Goal: Task Accomplishment & Management: Use online tool/utility

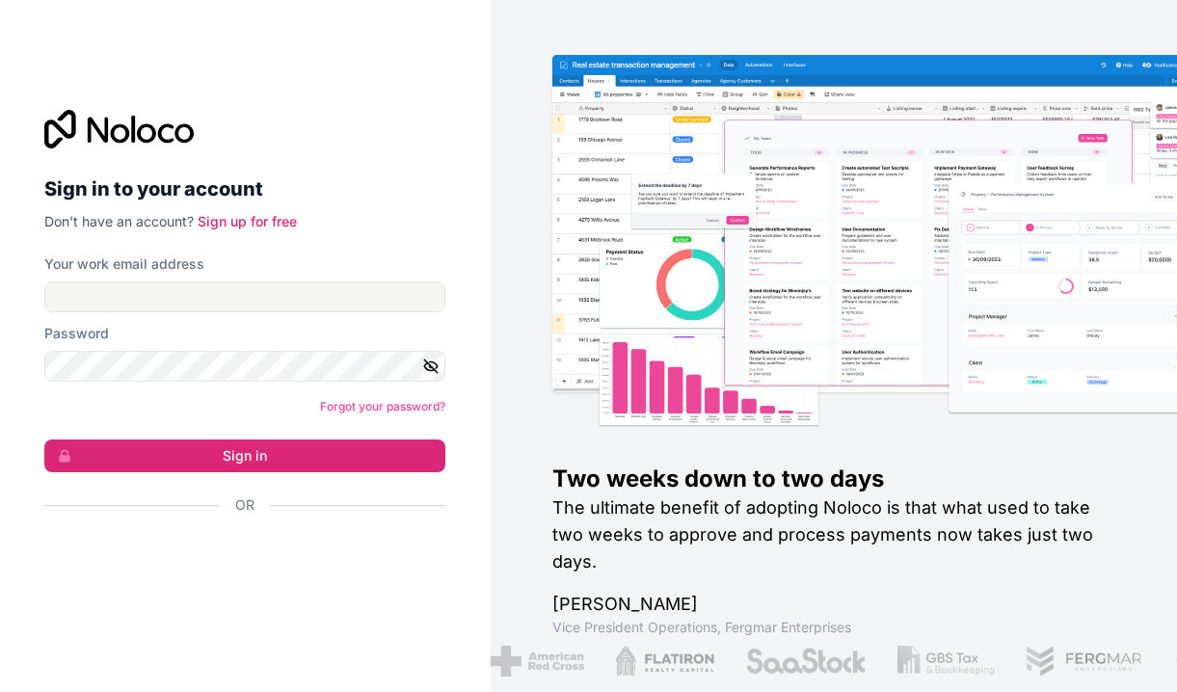
click at [247, 575] on div "Sign in with Google. Opens in new tab" at bounding box center [237, 557] width 386 height 42
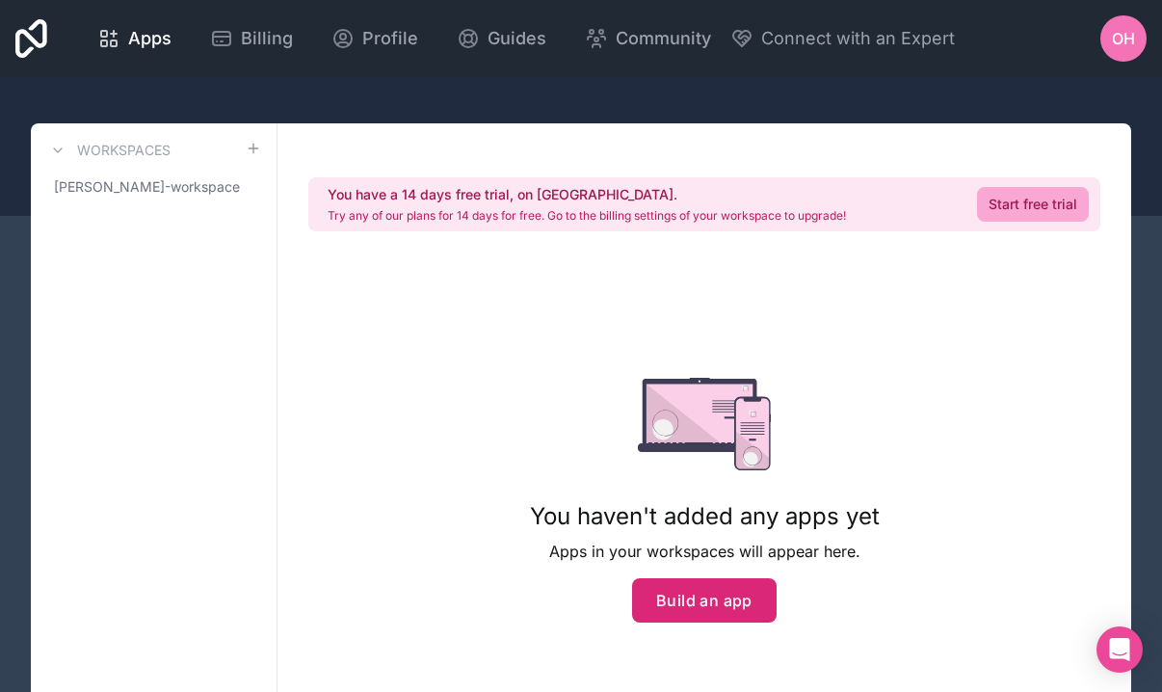
click at [724, 617] on button "Build an app" at bounding box center [704, 600] width 145 height 44
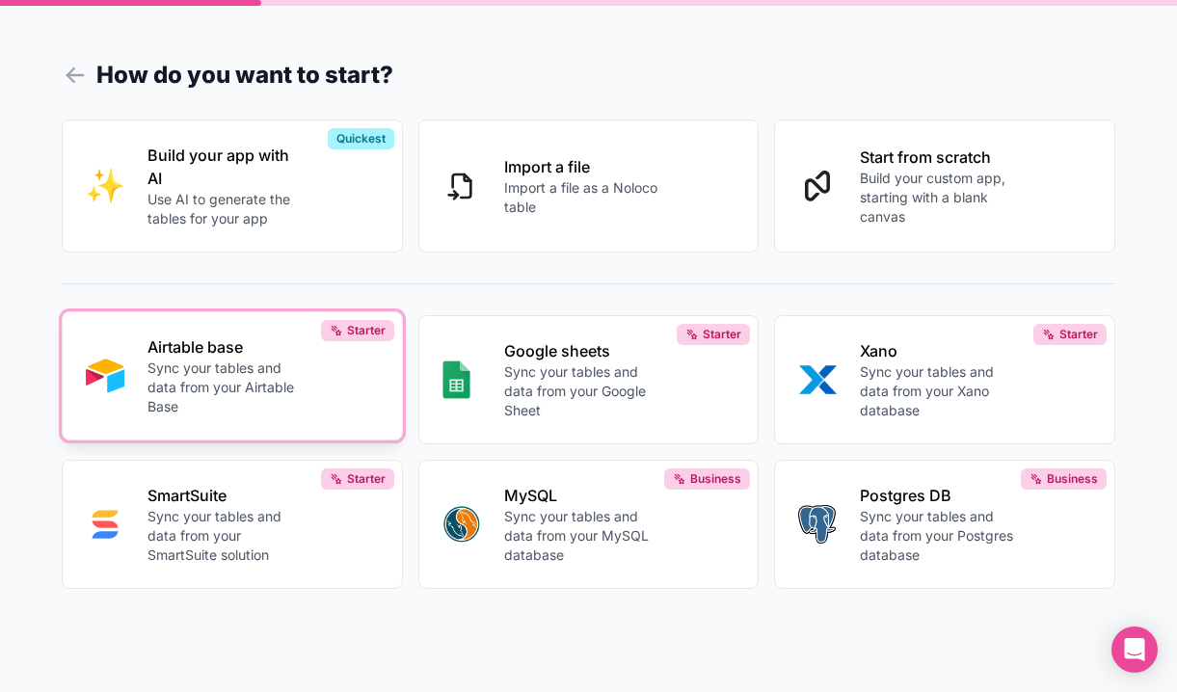
click at [193, 363] on p "Sync your tables and data from your Airtable Base" at bounding box center [224, 388] width 154 height 58
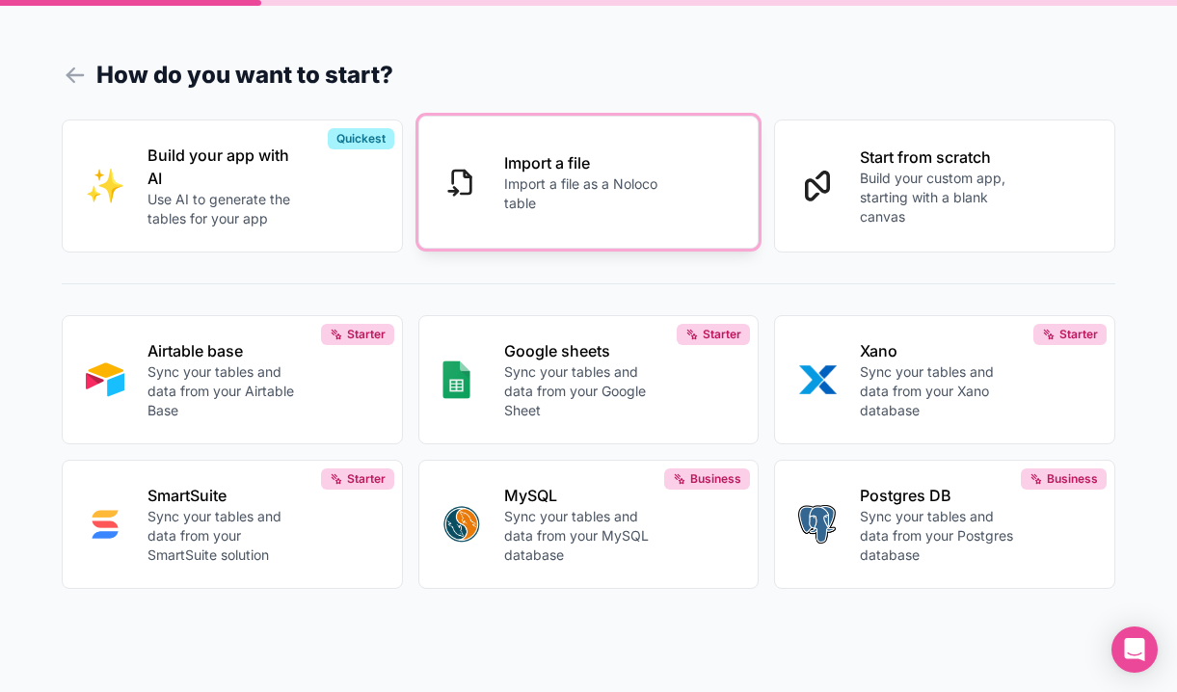
click at [537, 218] on button "Import a file Import a file as a Noloco table" at bounding box center [588, 182] width 341 height 133
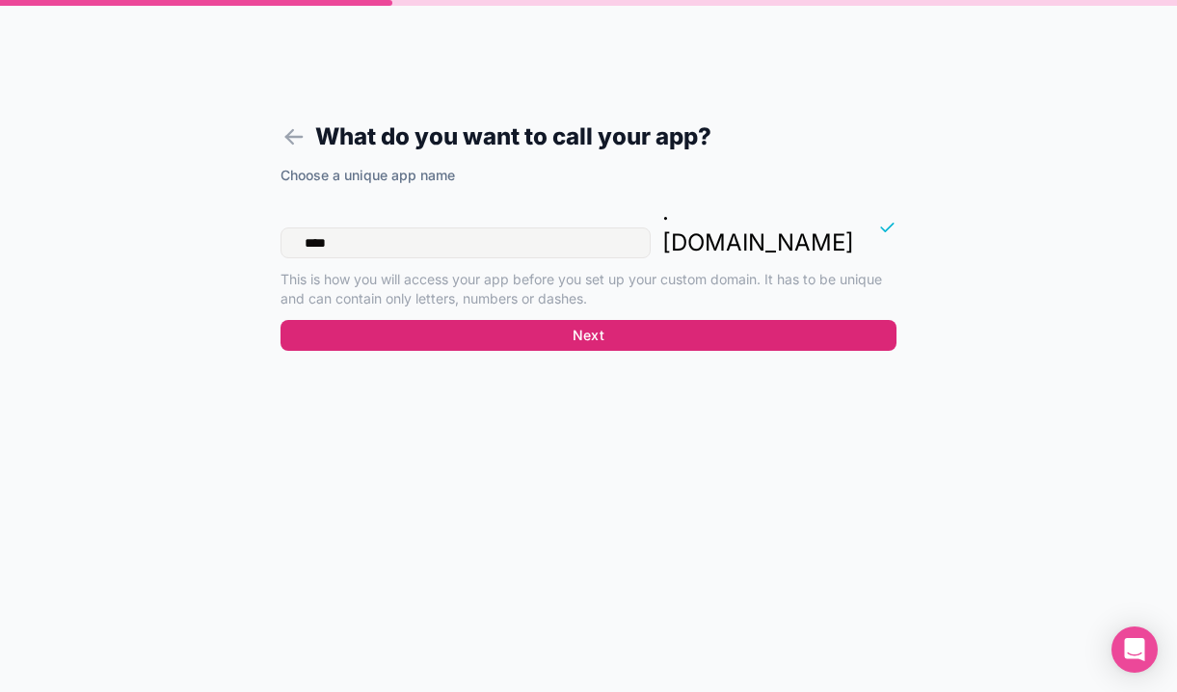
click at [595, 320] on button "Next" at bounding box center [588, 335] width 616 height 31
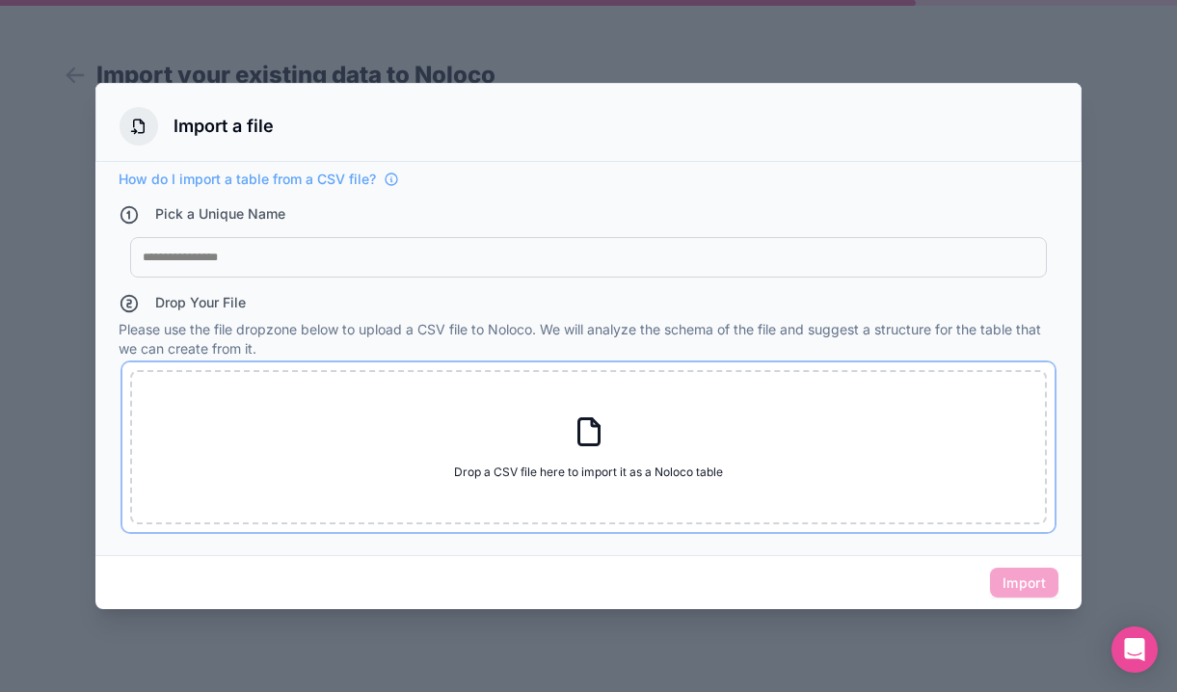
click at [553, 432] on div "Drop a CSV file here to import it as a Noloco table Drop a CSV file here to imp…" at bounding box center [588, 447] width 917 height 154
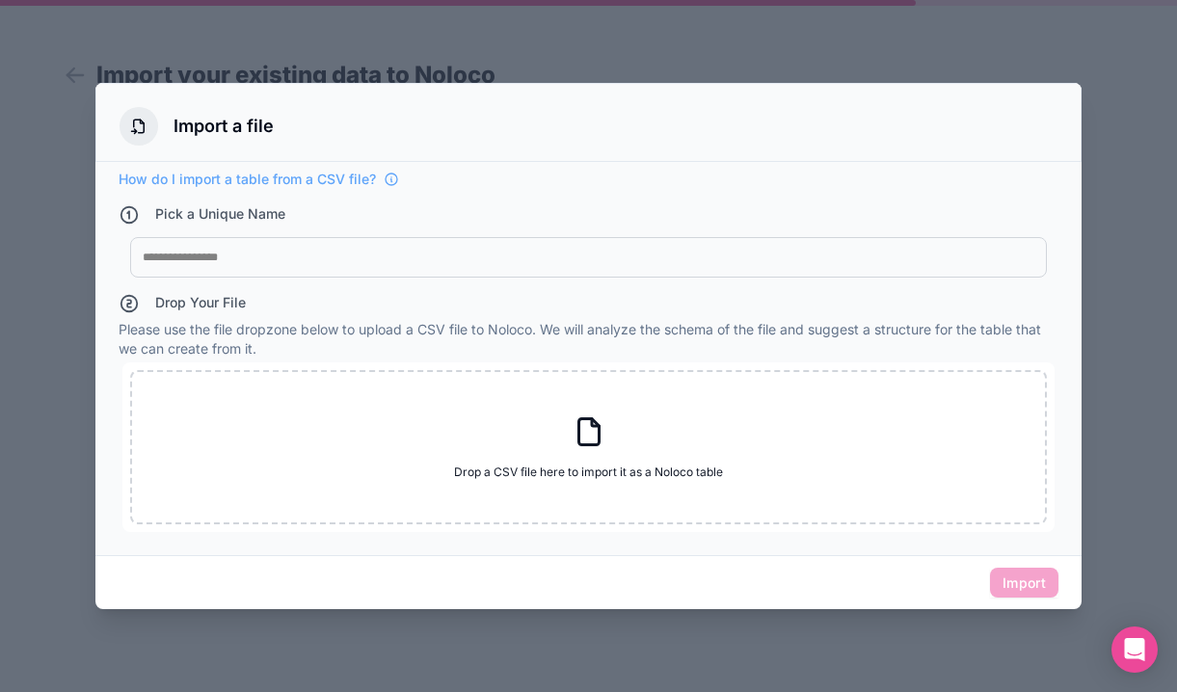
type input "**********"
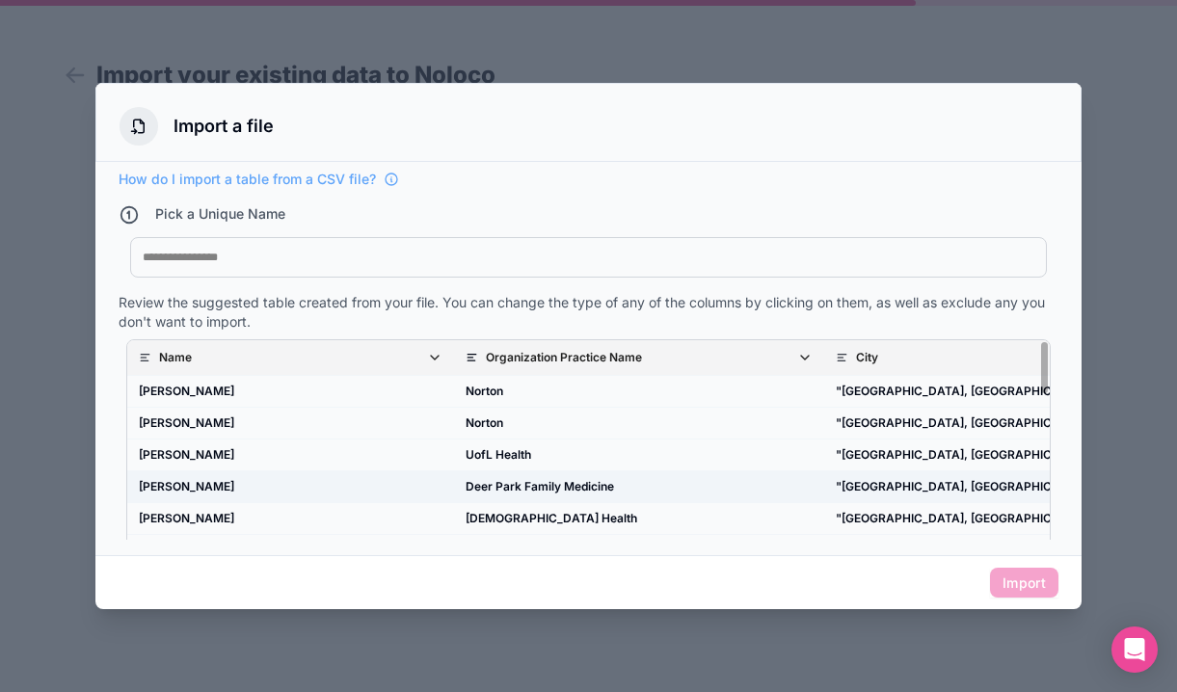
scroll to position [284, 0]
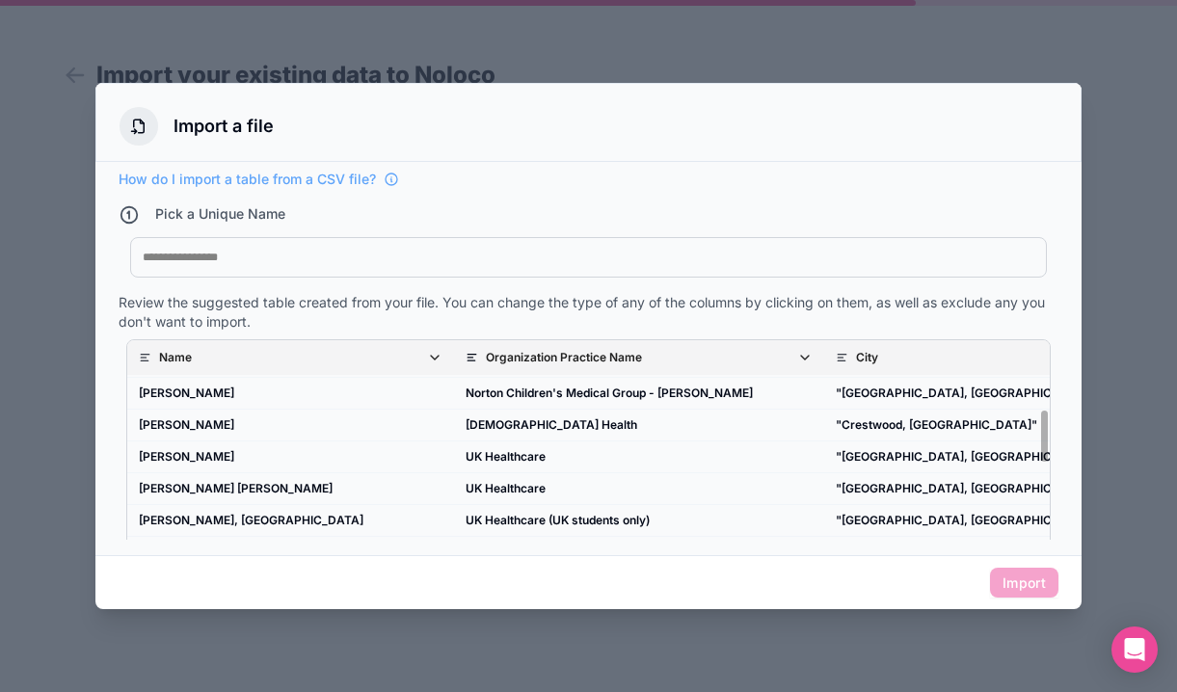
click at [1024, 586] on span "Import" at bounding box center [1024, 583] width 68 height 31
click at [198, 265] on div at bounding box center [588, 257] width 891 height 15
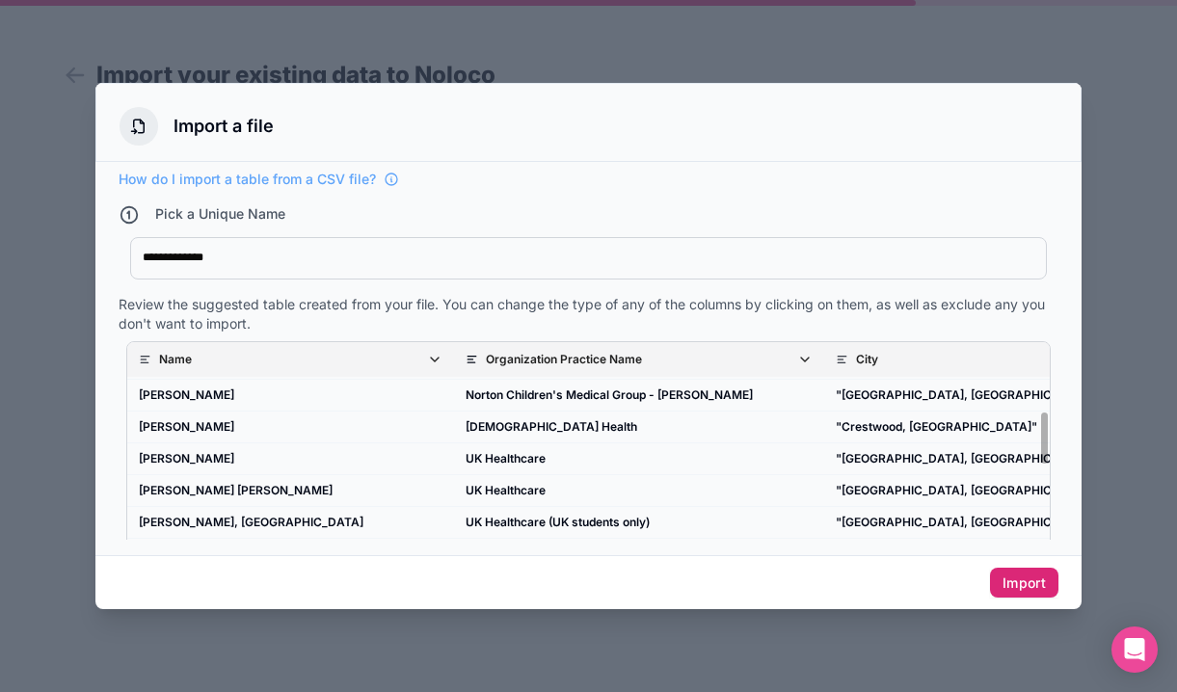
click at [1019, 594] on button "Import" at bounding box center [1024, 583] width 68 height 31
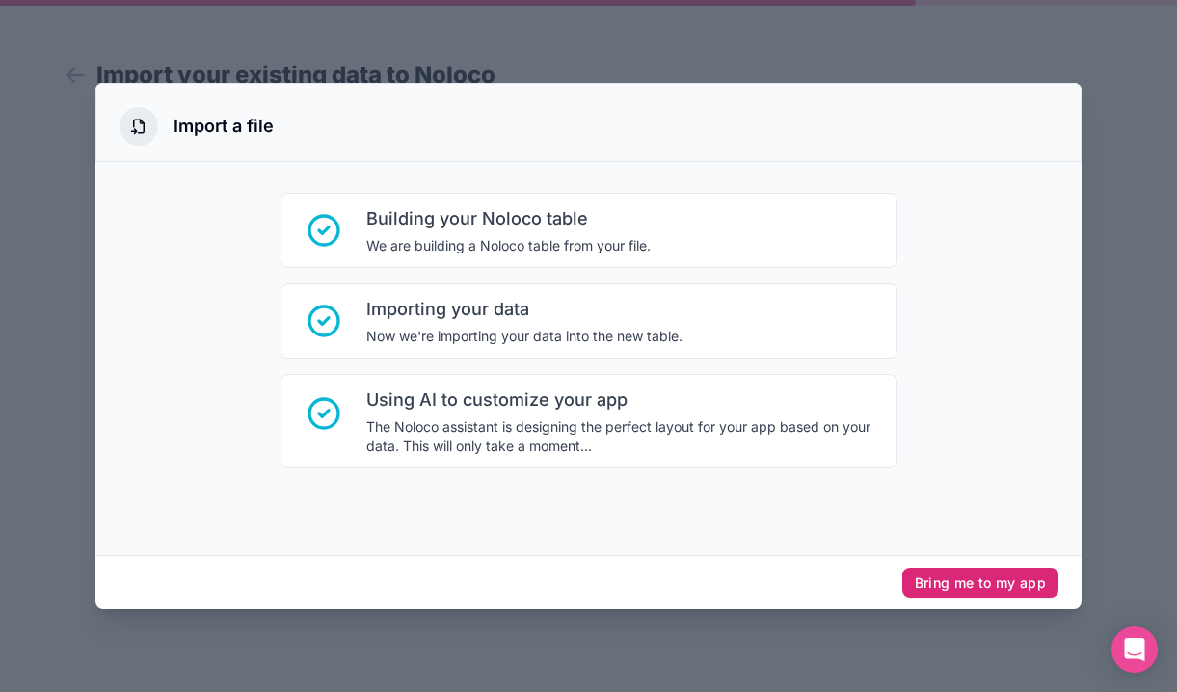
click at [943, 581] on button "Bring me to my app" at bounding box center [980, 583] width 156 height 31
